Goal: Transaction & Acquisition: Purchase product/service

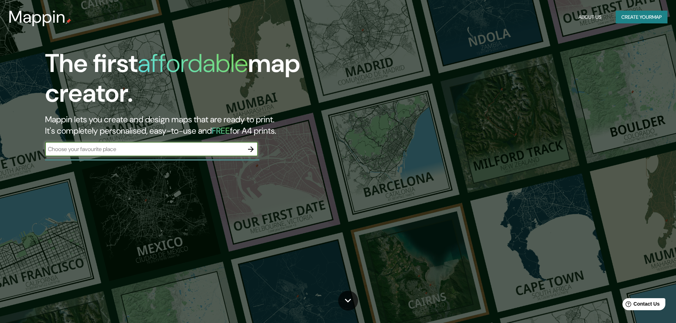
click at [118, 153] on input "text" at bounding box center [144, 149] width 199 height 8
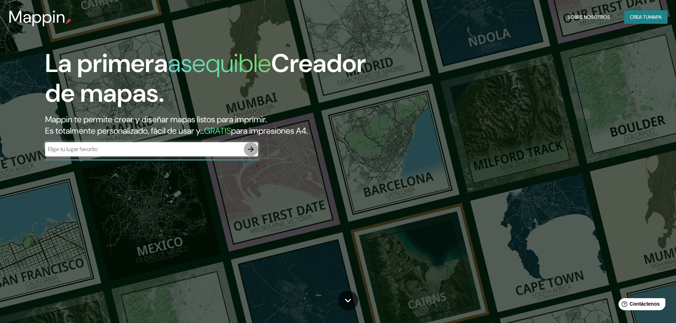
click at [248, 148] on icon "button" at bounding box center [251, 149] width 9 height 9
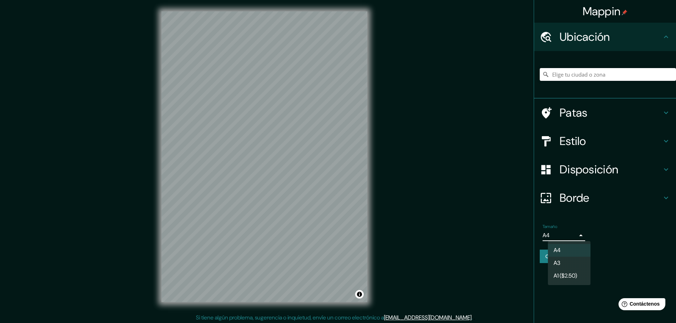
click at [577, 236] on body "Mappin Ubicación Patas Estilo Disposición Borde Elige un borde. Consejo : puede…" at bounding box center [338, 161] width 676 height 323
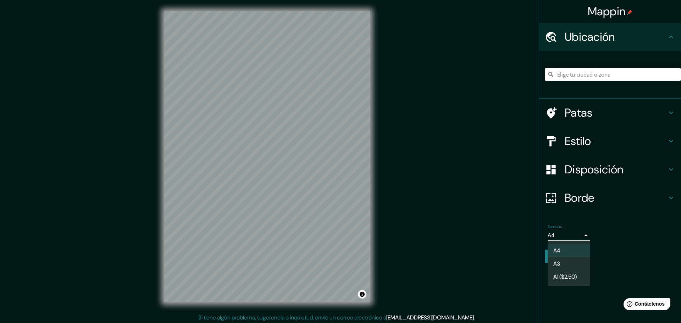
click at [577, 236] on div at bounding box center [340, 161] width 681 height 323
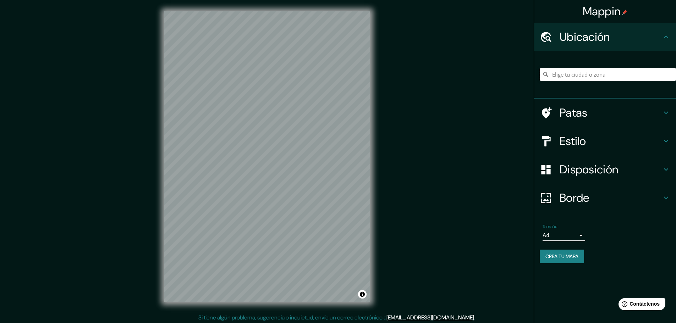
click at [581, 78] on input "Elige tu ciudad o zona" at bounding box center [608, 74] width 136 height 13
type input "Trujillo, Departamento de La Libertad, Perú"
click at [595, 170] on font "Disposición" at bounding box center [588, 169] width 59 height 15
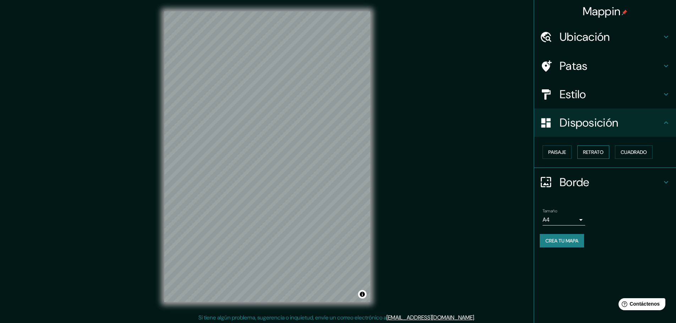
click at [598, 148] on font "Retrato" at bounding box center [593, 152] width 21 height 9
click at [573, 99] on font "Estilo" at bounding box center [572, 94] width 27 height 15
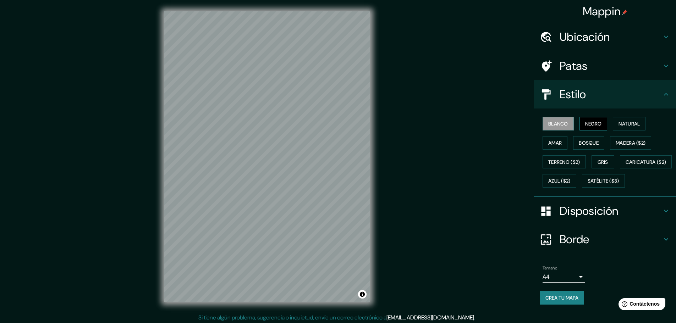
click at [590, 123] on font "Negro" at bounding box center [593, 124] width 17 height 6
click at [569, 68] on font "Patas" at bounding box center [573, 66] width 28 height 15
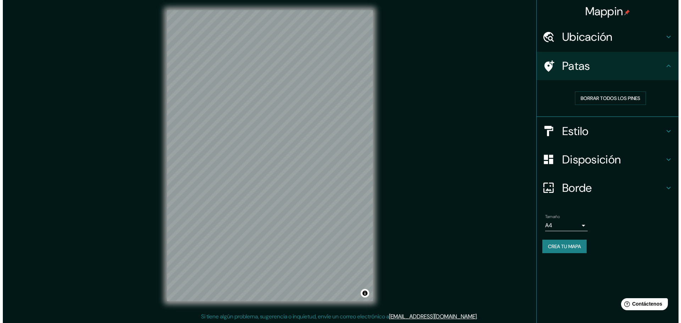
scroll to position [2, 0]
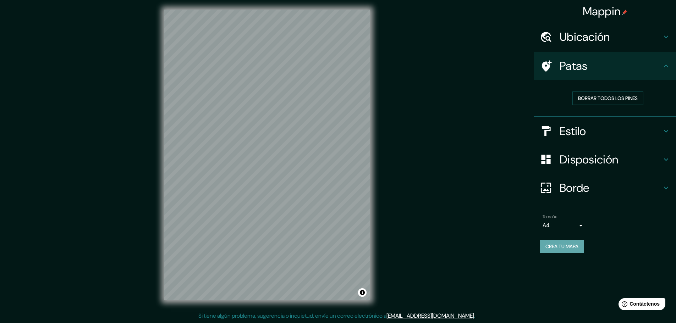
click at [571, 247] on font "Crea tu mapa" at bounding box center [561, 246] width 33 height 6
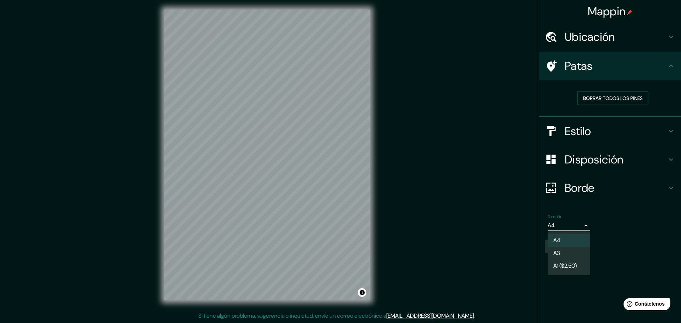
click at [567, 228] on body "Mappin Ubicación Trujillo, Departamento de La Libertad, Perú Trujillo Departame…" at bounding box center [340, 159] width 681 height 323
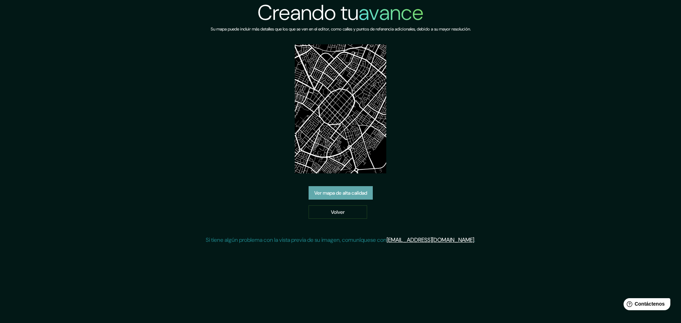
click at [359, 195] on font "Ver mapa de alta calidad" at bounding box center [340, 193] width 53 height 6
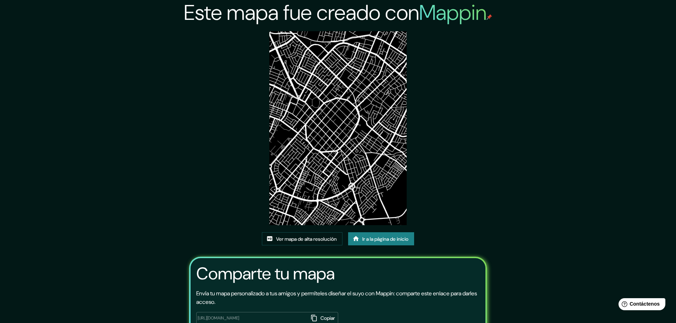
scroll to position [35, 0]
